Goal: Transaction & Acquisition: Book appointment/travel/reservation

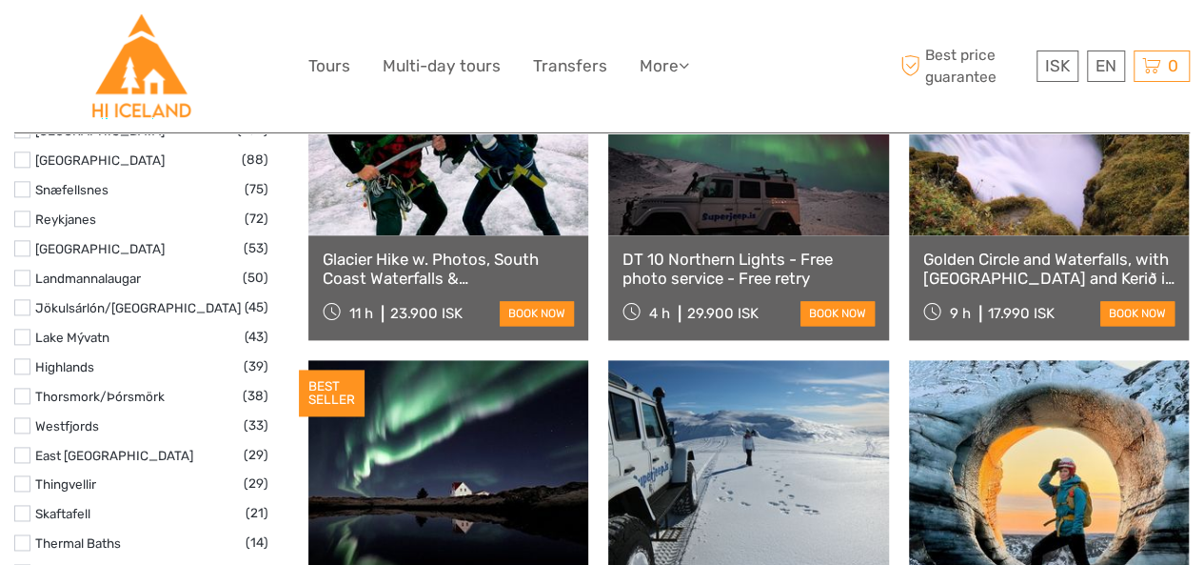
select select
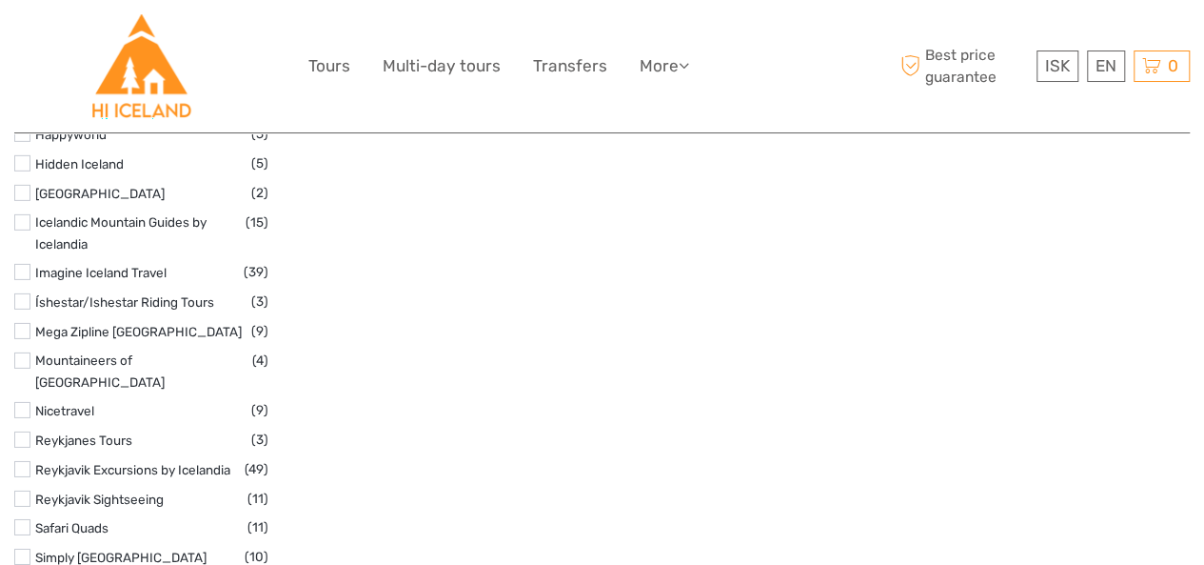
scroll to position [2949, 0]
click at [76, 461] on link "Reykjavik Excursions by Icelandia" at bounding box center [132, 468] width 195 height 15
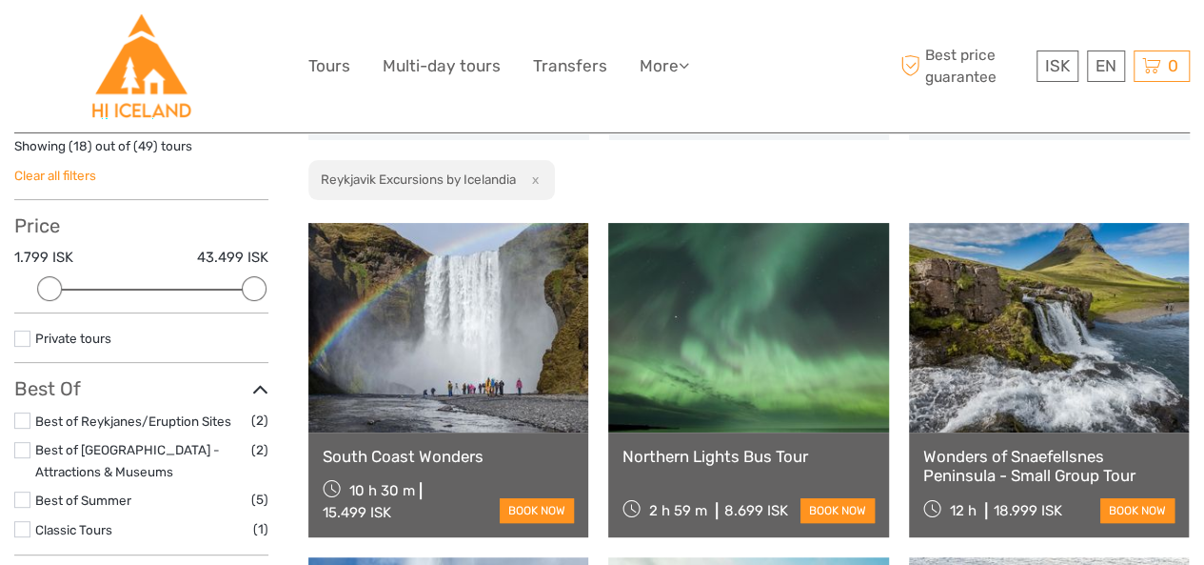
scroll to position [108, 0]
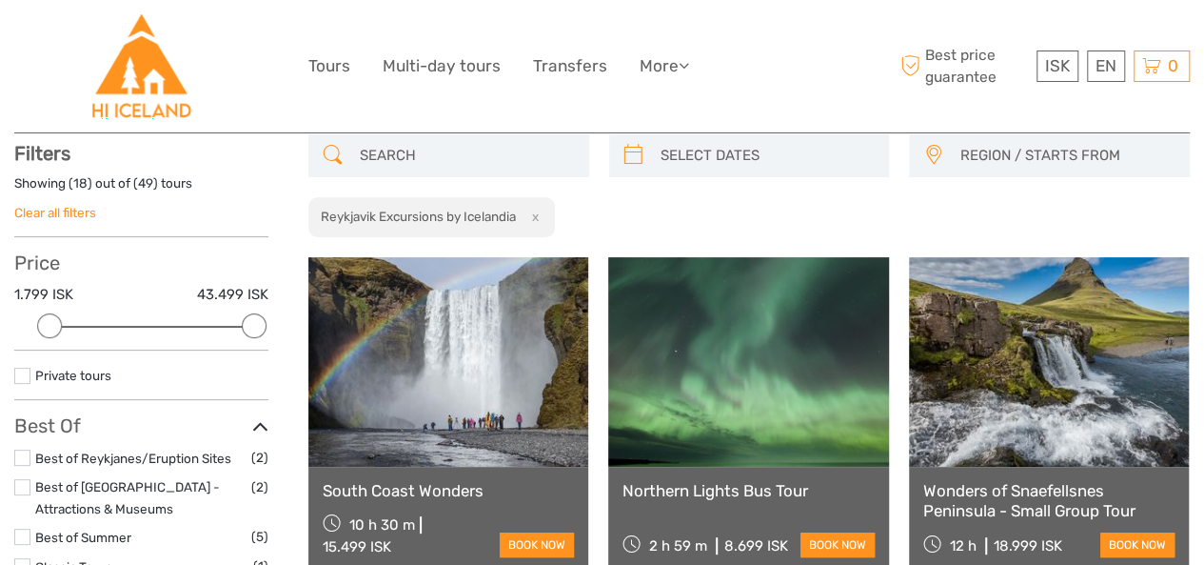
type input "02/10/2025"
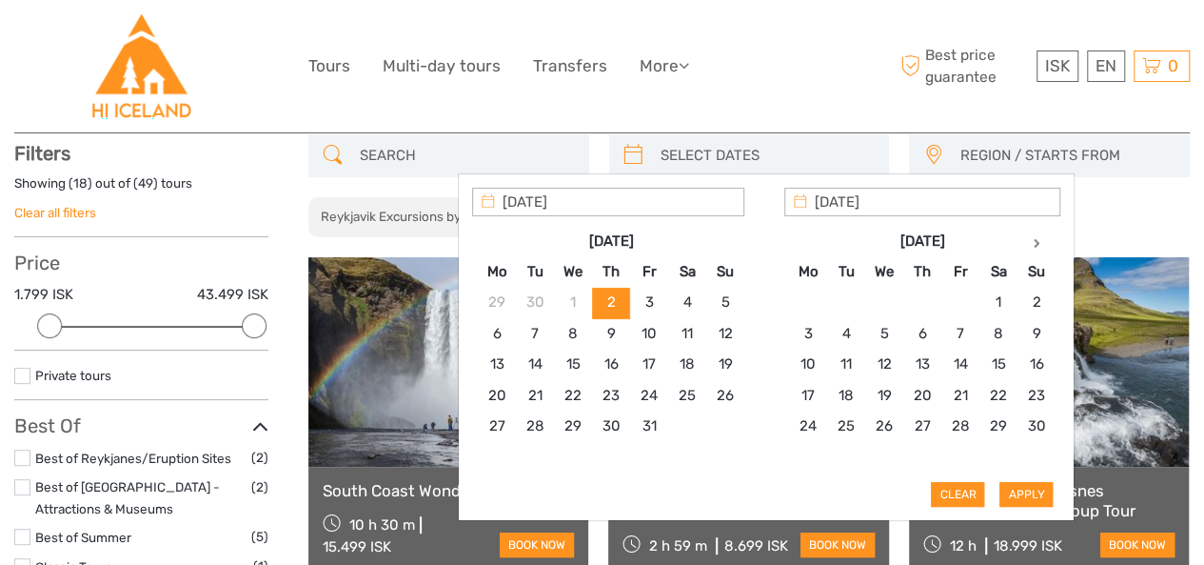
click at [667, 167] on input "search" at bounding box center [767, 155] width 228 height 33
type input "05/10/2025"
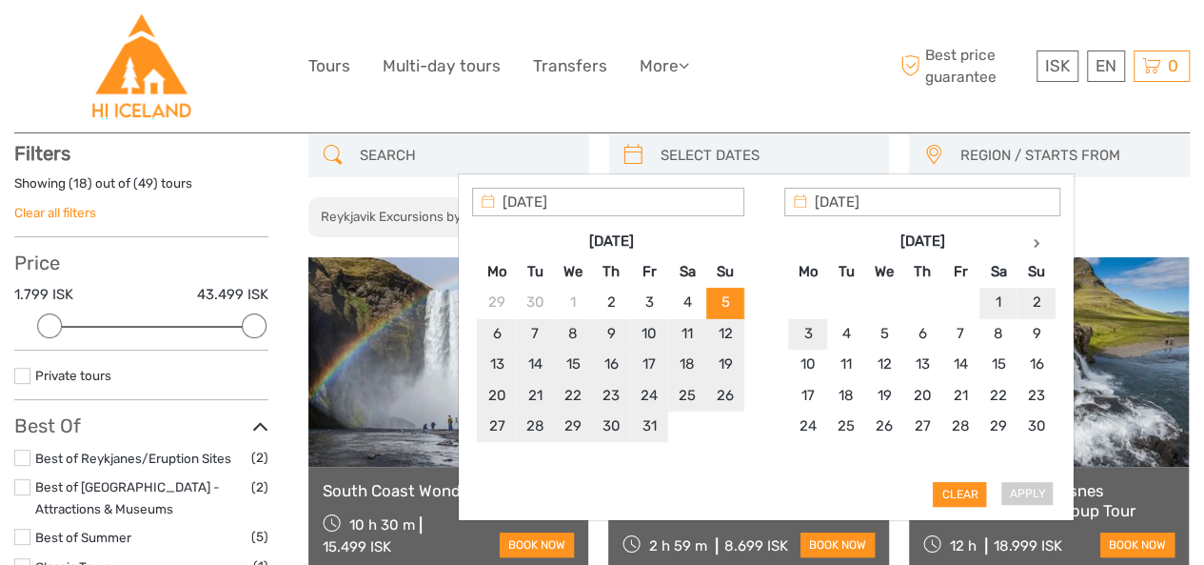
type input "05/10/2025"
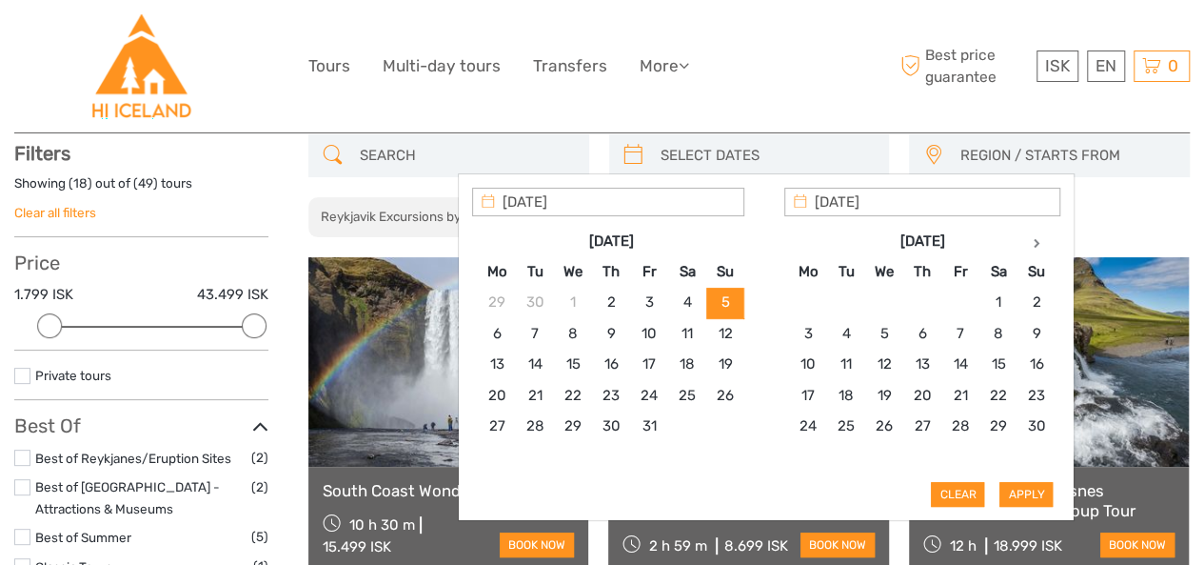
type input "05/10/2025"
click at [1005, 492] on button "Apply" at bounding box center [1026, 494] width 53 height 25
type input "05/10/2025 - 05/10/2025"
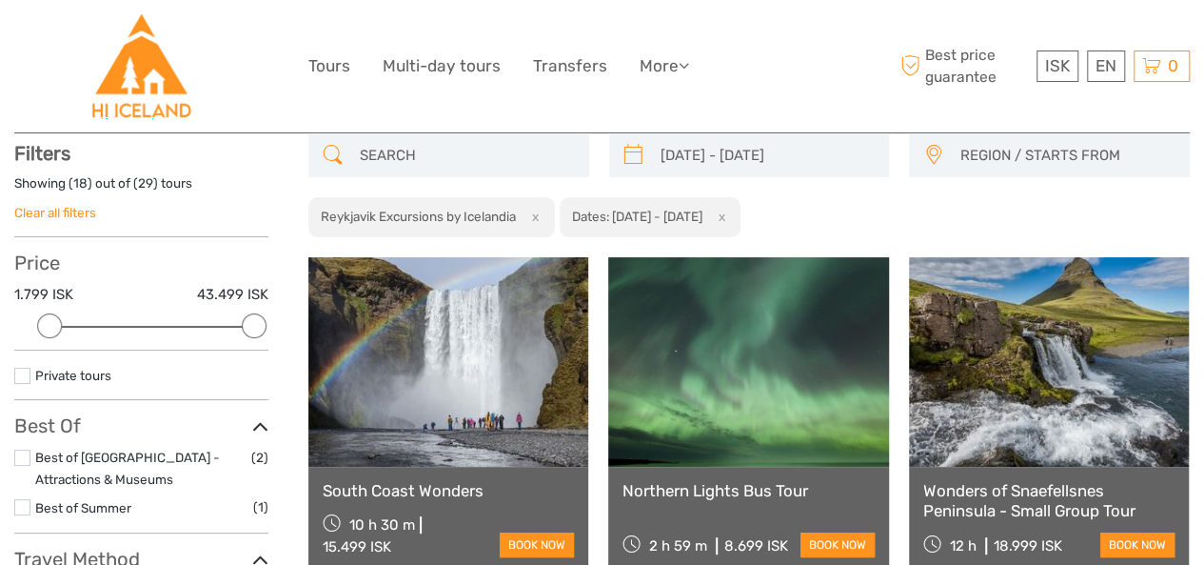
scroll to position [273, 0]
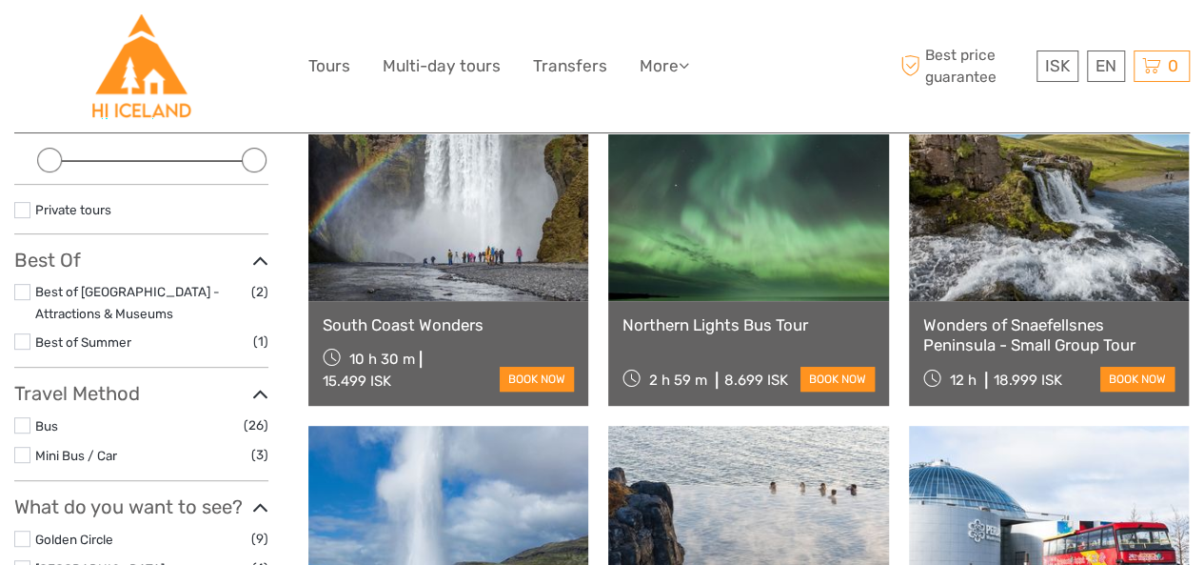
click at [1023, 271] on link at bounding box center [1049, 195] width 280 height 209
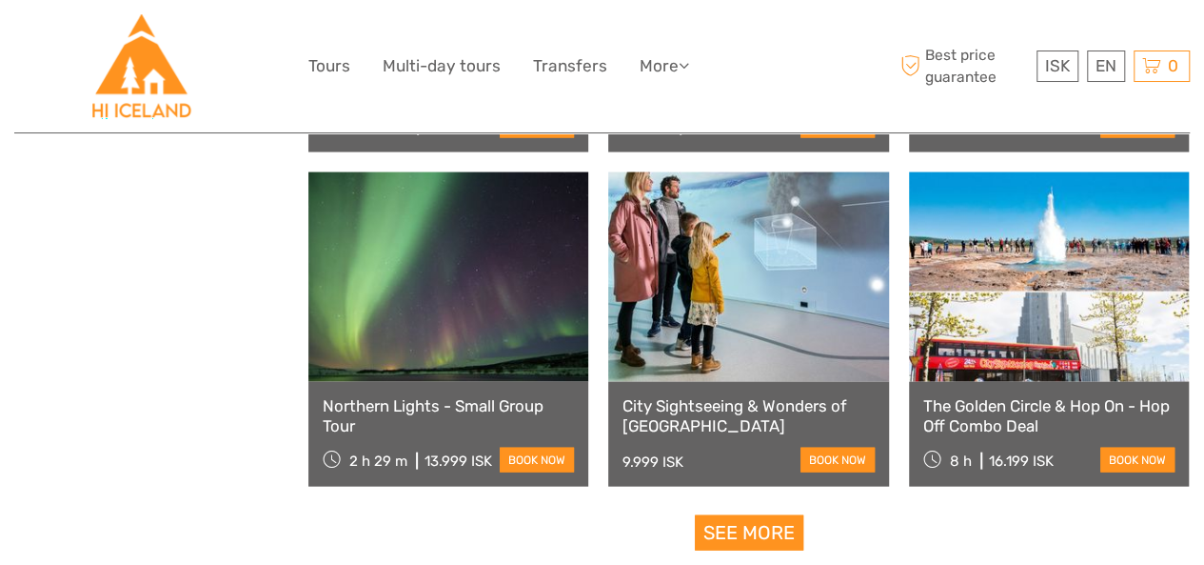
scroll to position [1918, 0]
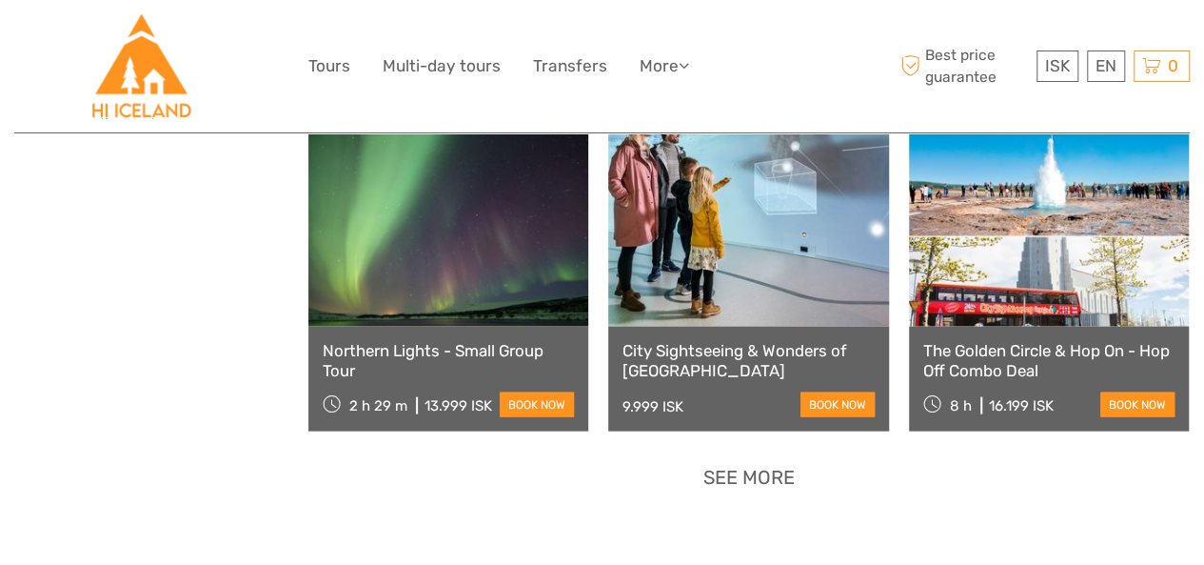
click at [772, 469] on link "See more" at bounding box center [749, 477] width 109 height 35
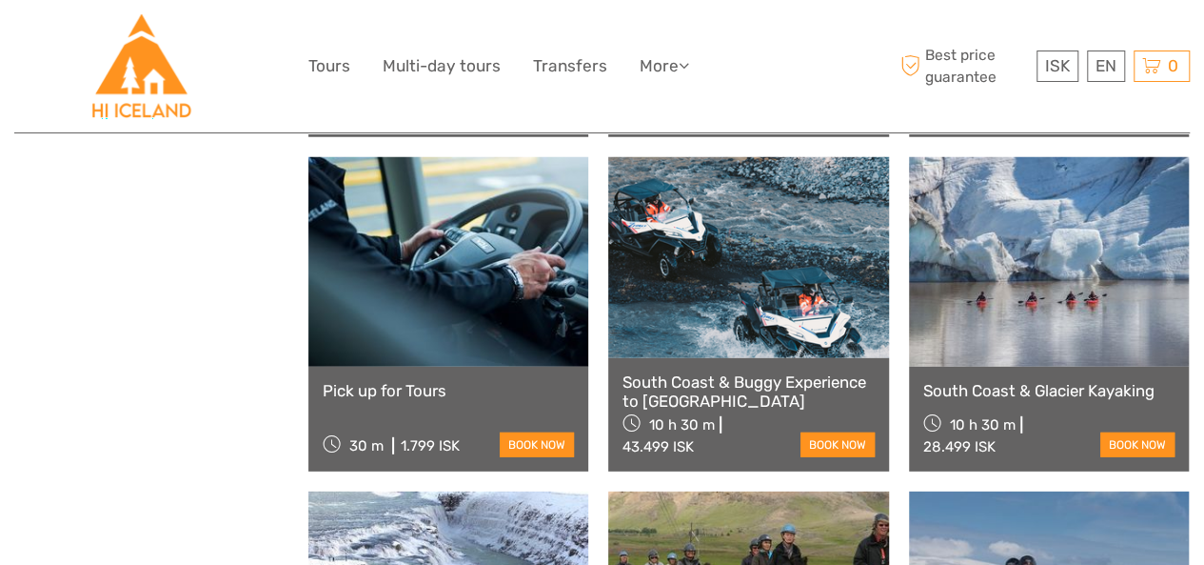
scroll to position [2752, 0]
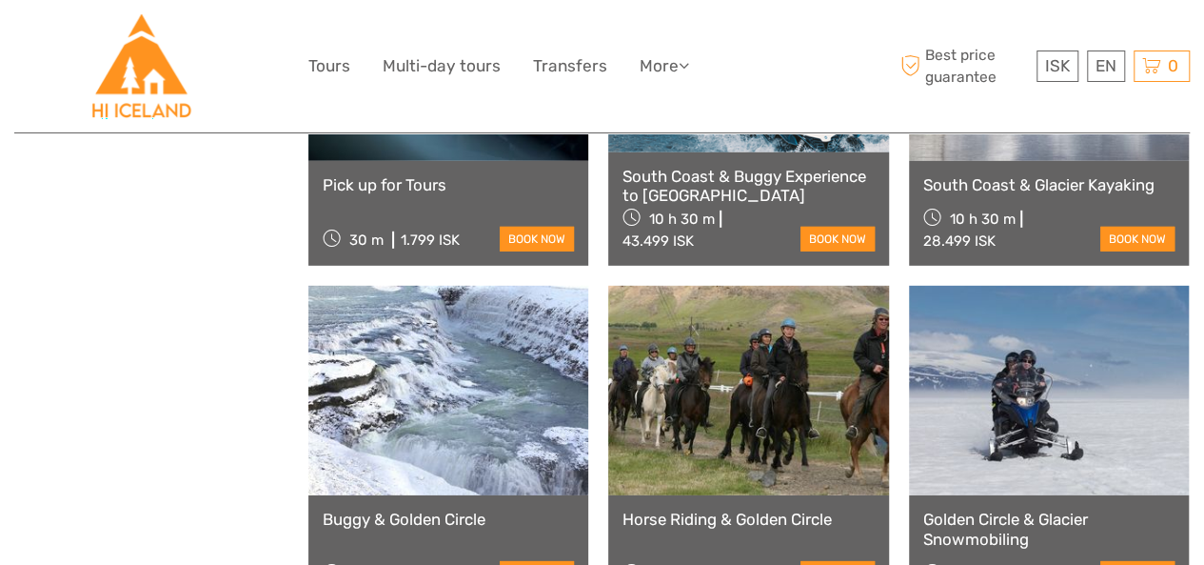
click at [1038, 151] on link at bounding box center [1049, 55] width 280 height 209
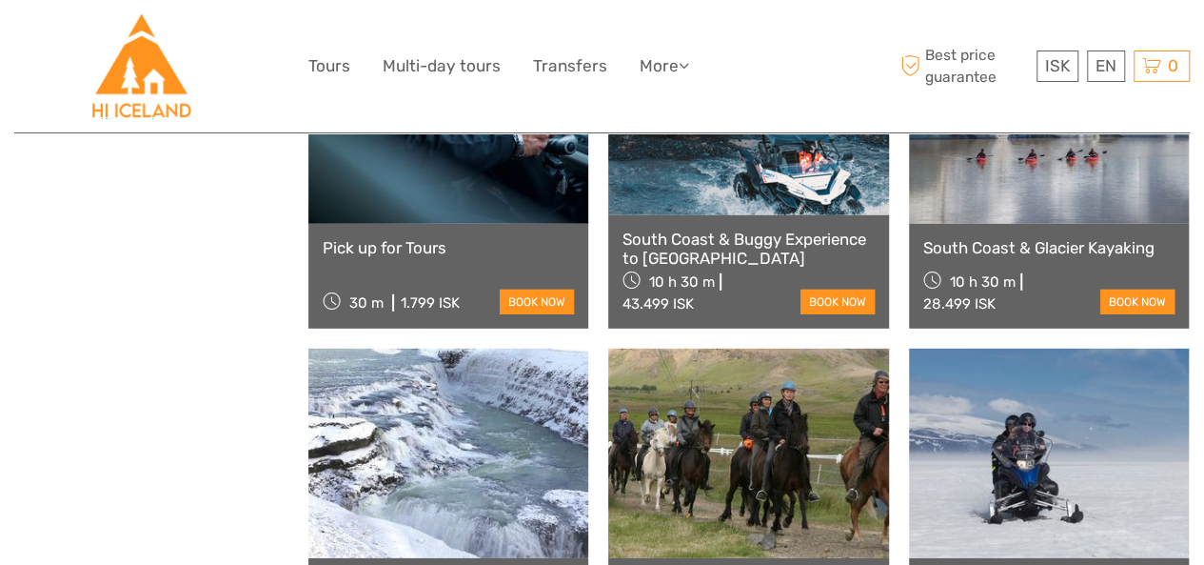
scroll to position [2493, 0]
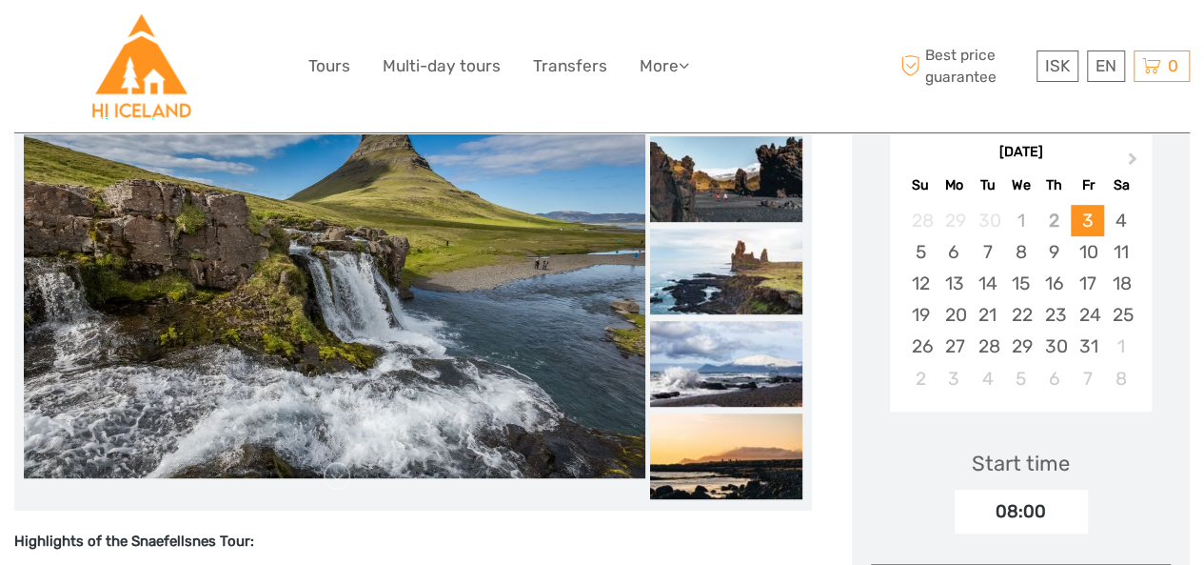
scroll to position [405, 0]
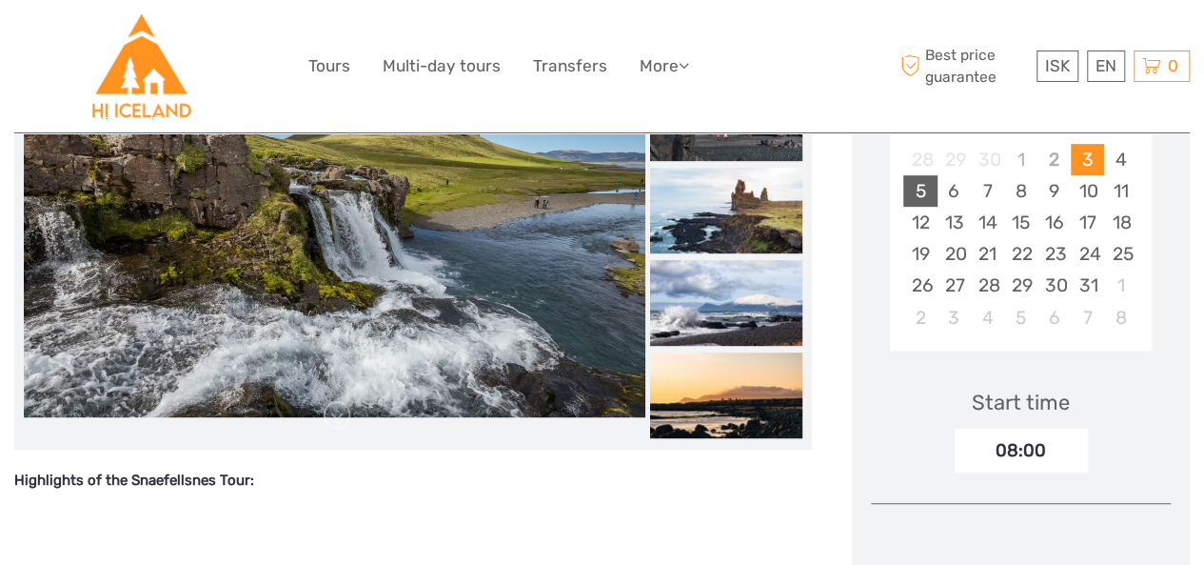
click at [920, 193] on div "5" at bounding box center [920, 190] width 33 height 31
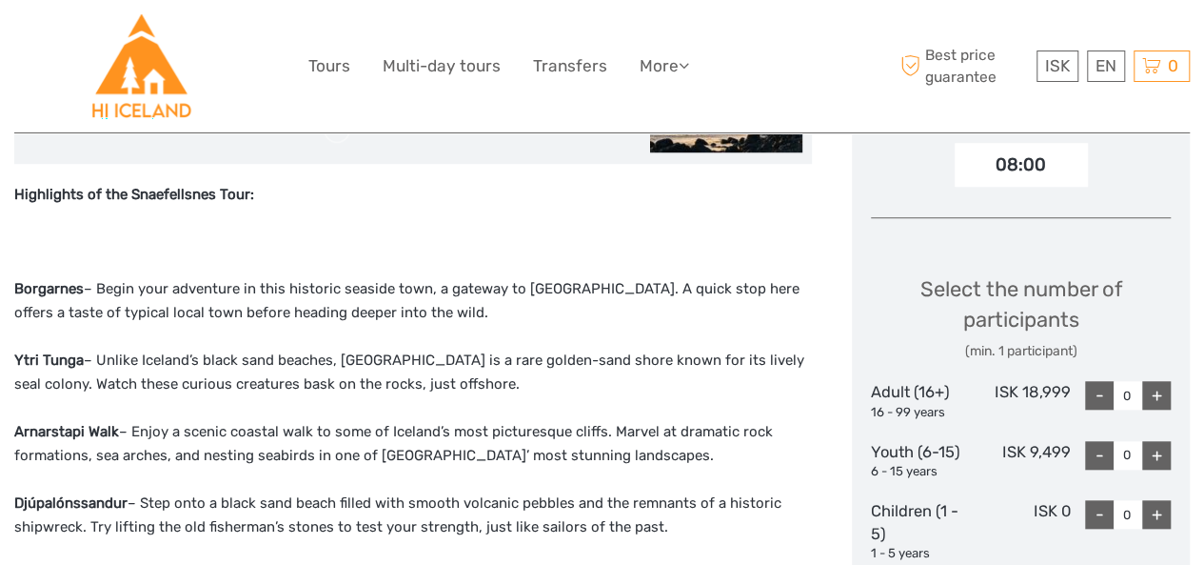
scroll to position [470, 0]
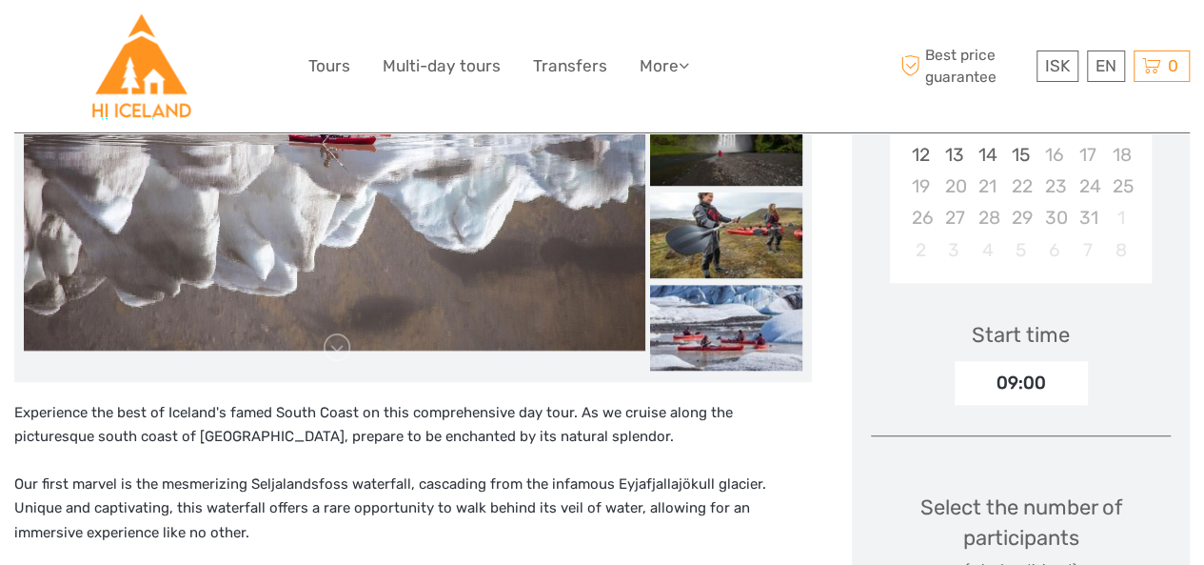
scroll to position [322, 0]
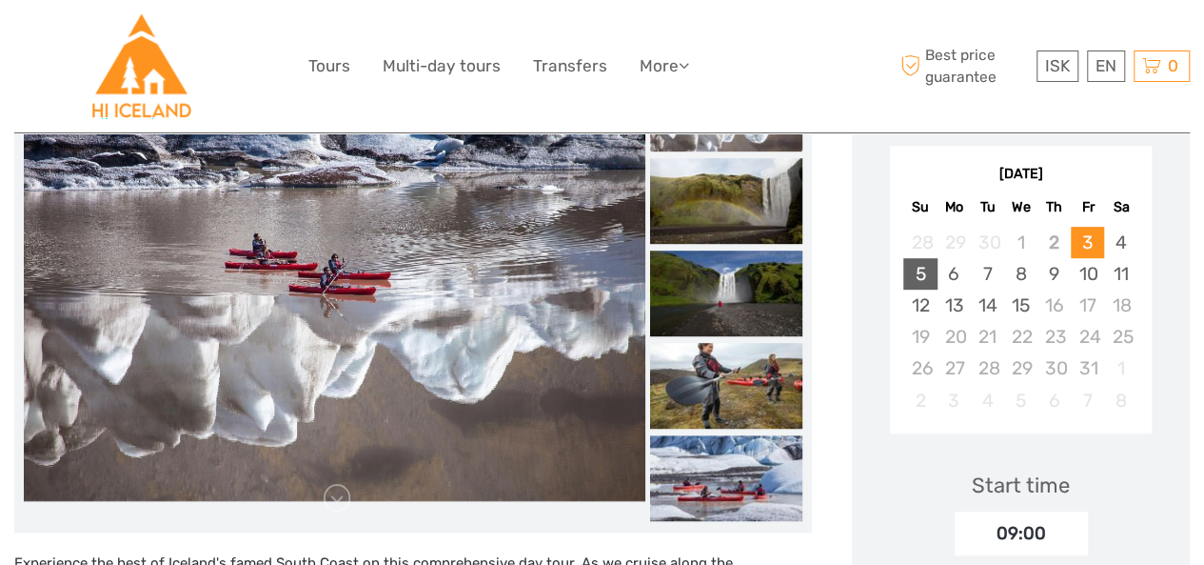
click at [906, 271] on div "5" at bounding box center [920, 273] width 33 height 31
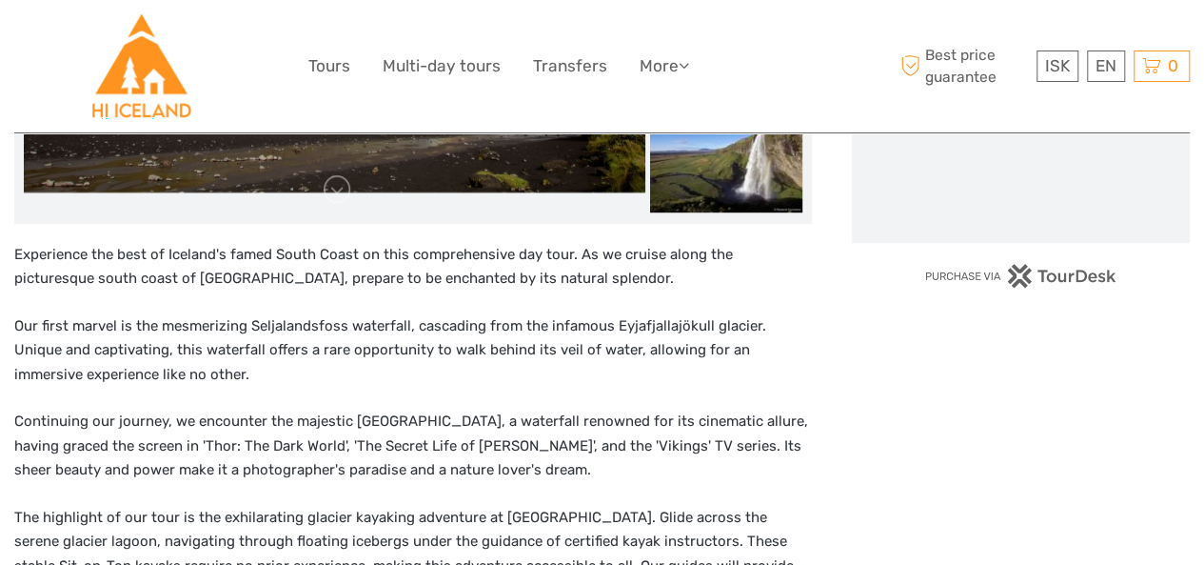
scroll to position [631, 0]
